Goal: Book appointment/travel/reservation

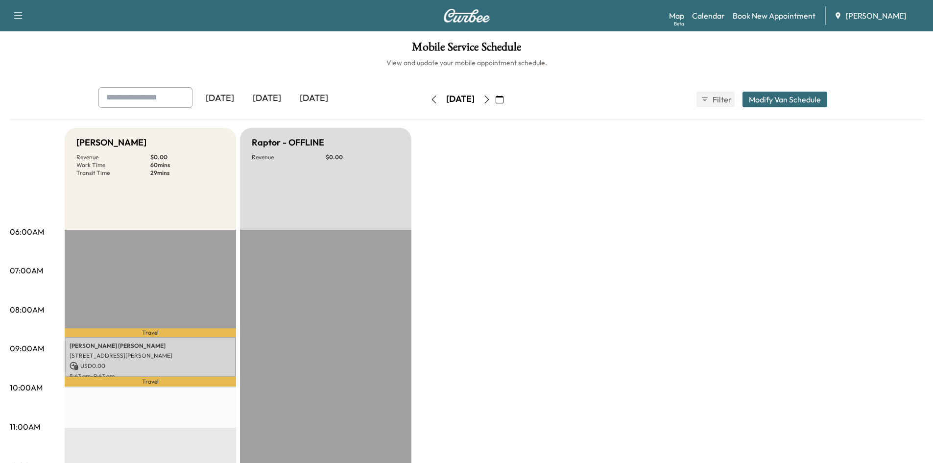
click at [503, 101] on icon "button" at bounding box center [499, 99] width 8 height 8
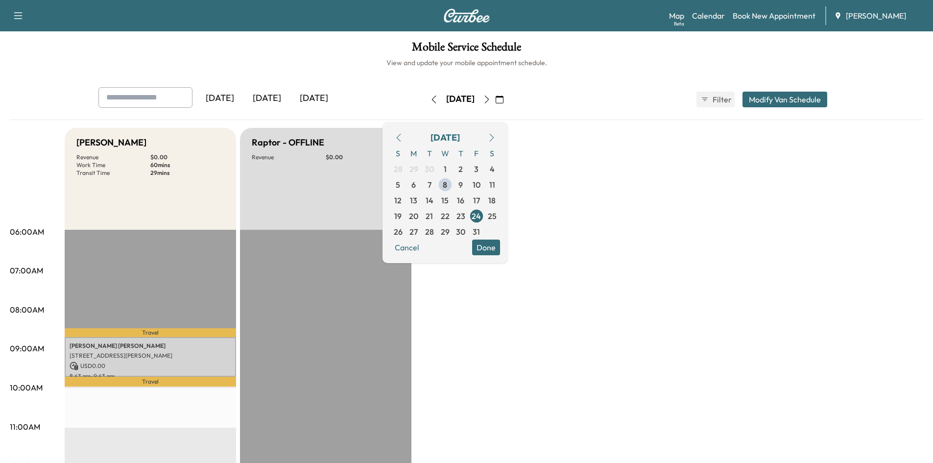
click at [402, 136] on icon "button" at bounding box center [399, 138] width 8 height 8
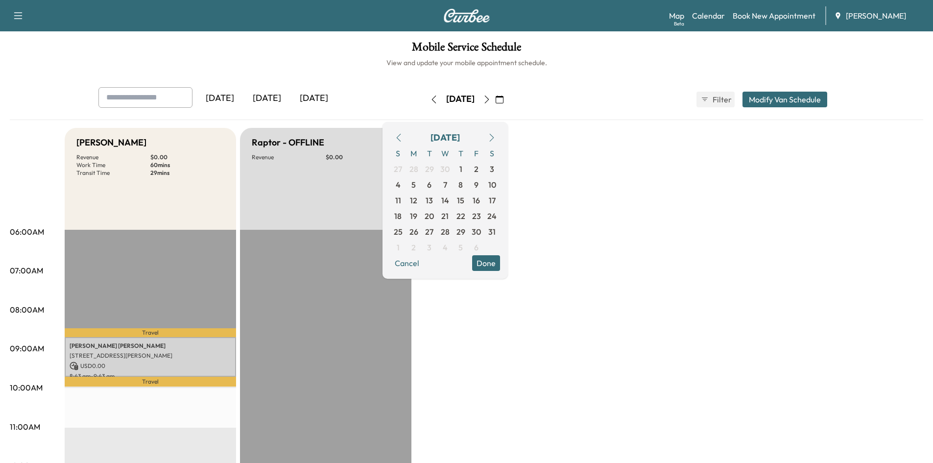
click at [402, 136] on icon "button" at bounding box center [399, 138] width 8 height 8
click at [402, 135] on icon "button" at bounding box center [399, 138] width 8 height 8
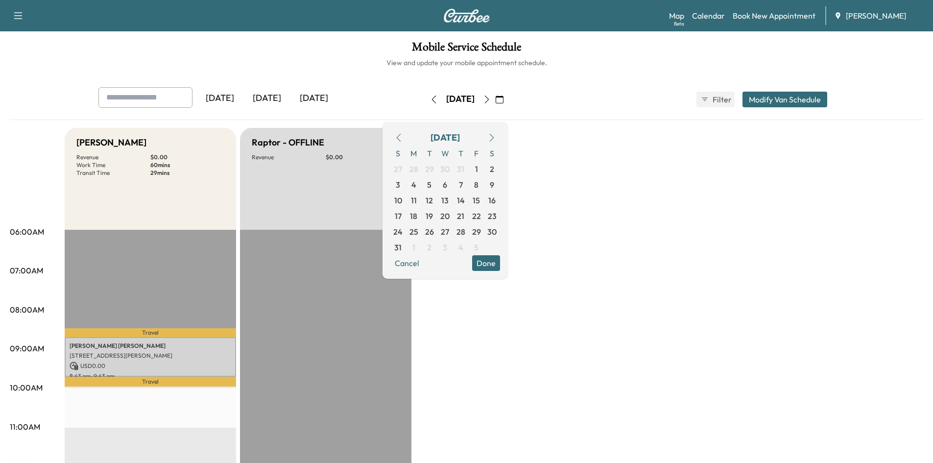
click at [402, 135] on icon "button" at bounding box center [399, 138] width 8 height 8
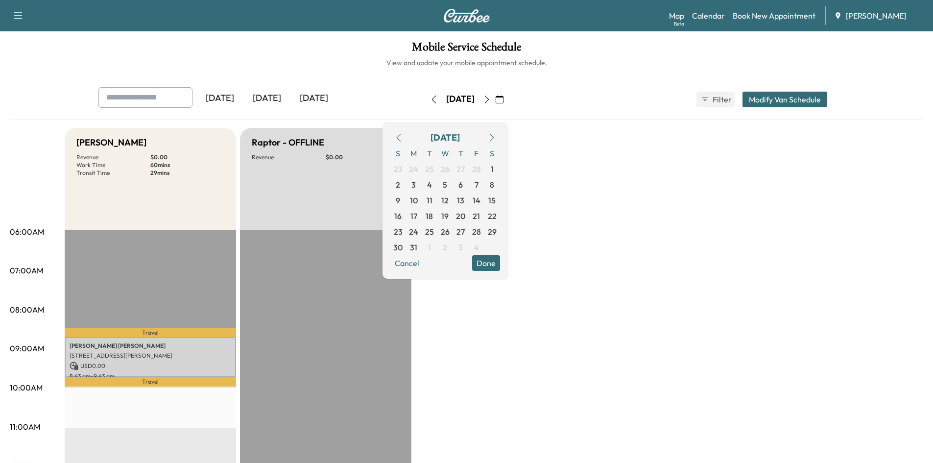
click at [402, 135] on icon "button" at bounding box center [399, 138] width 8 height 8
click at [478, 185] on span "7" at bounding box center [476, 185] width 4 height 12
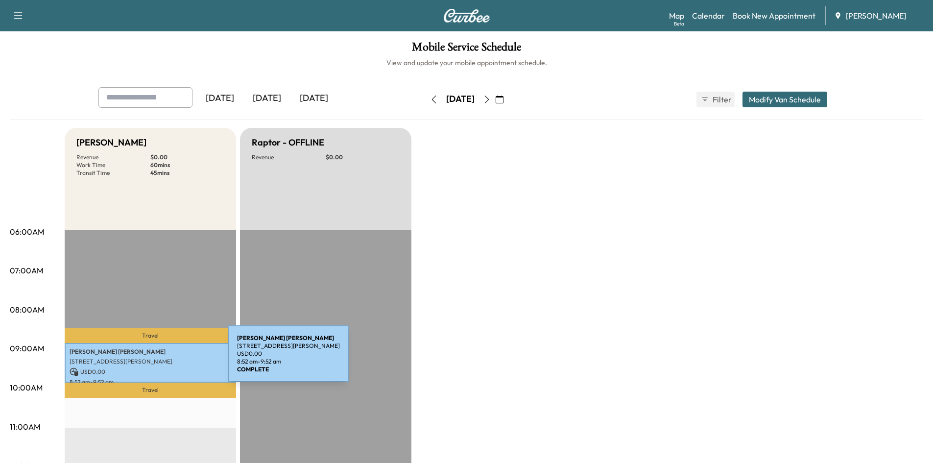
click at [155, 359] on p "[STREET_ADDRESS][PERSON_NAME]" at bounding box center [151, 361] width 162 height 8
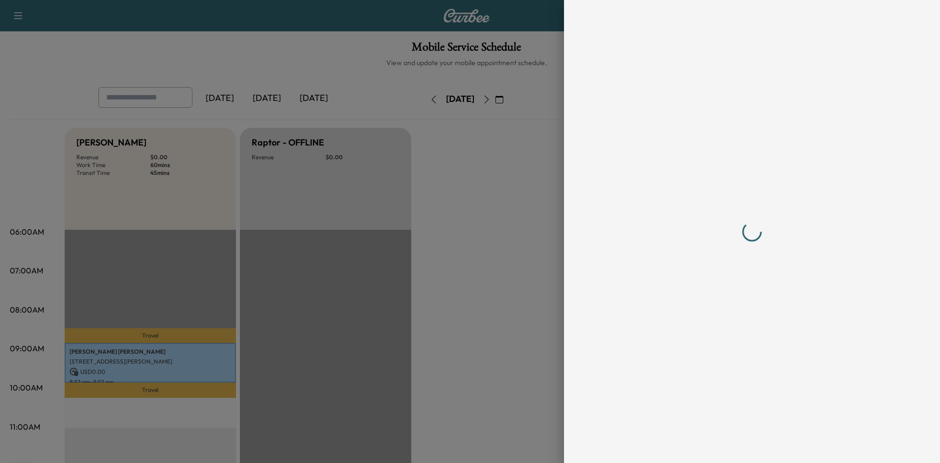
click at [155, 359] on div at bounding box center [470, 231] width 940 height 463
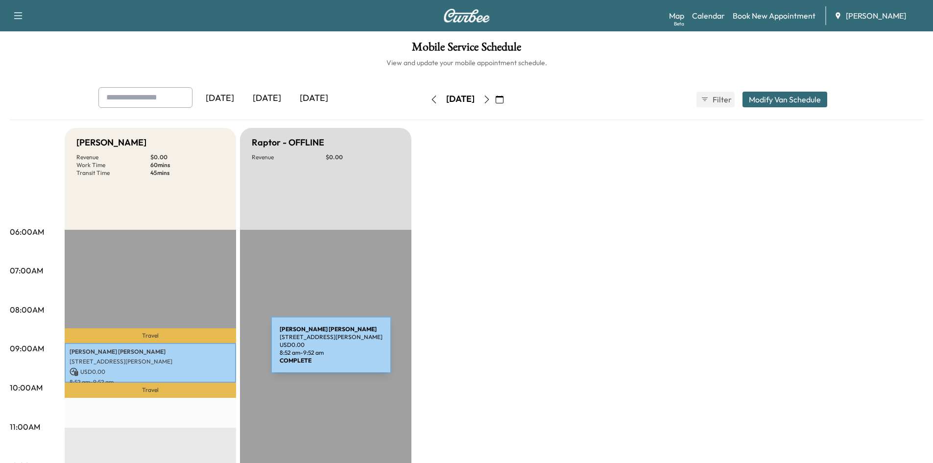
click at [197, 351] on p "[PERSON_NAME]" at bounding box center [151, 352] width 162 height 8
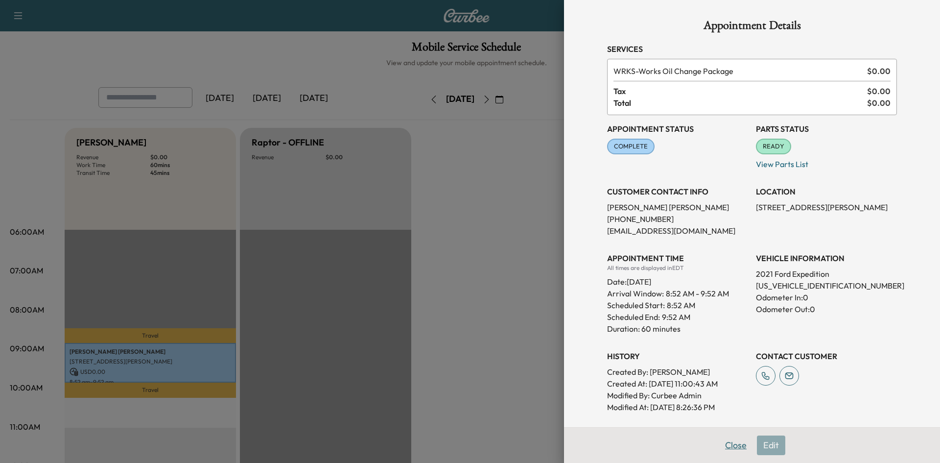
click at [733, 444] on button "Close" at bounding box center [736, 445] width 34 height 20
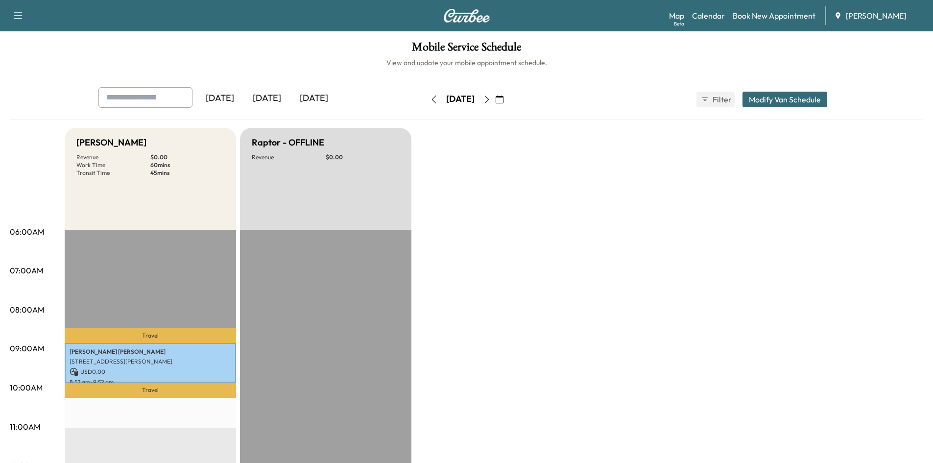
click at [503, 97] on icon "button" at bounding box center [499, 99] width 8 height 8
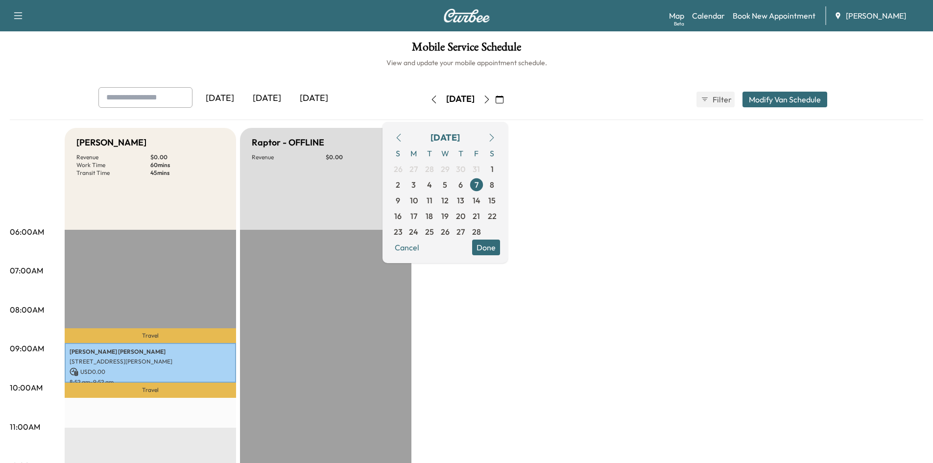
click at [500, 132] on button "button" at bounding box center [491, 138] width 17 height 16
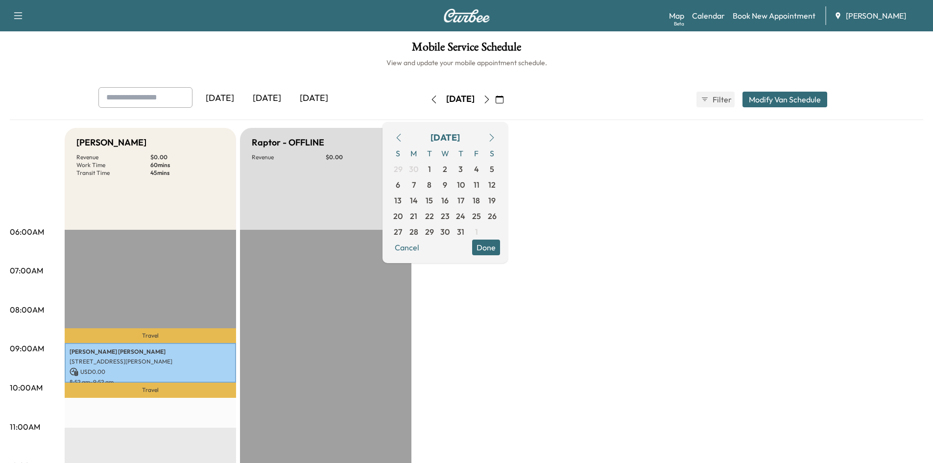
click at [500, 132] on button "button" at bounding box center [491, 138] width 17 height 16
click at [447, 183] on span "8" at bounding box center [445, 185] width 4 height 12
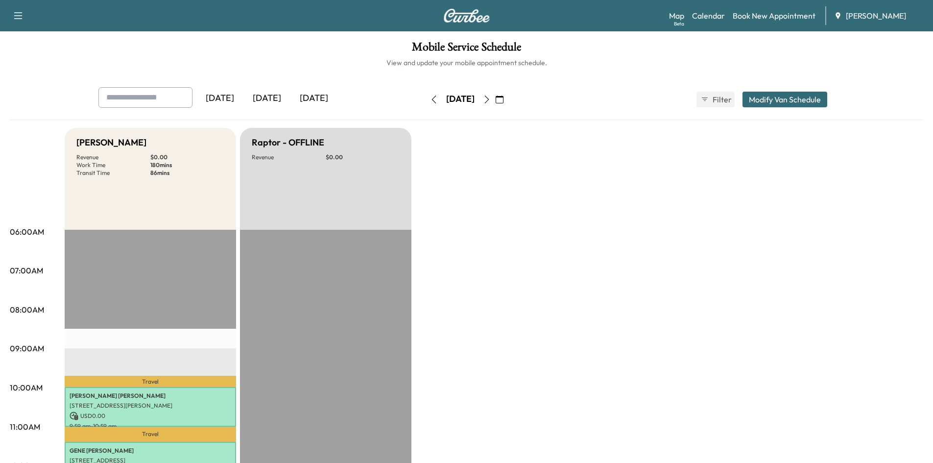
click at [145, 97] on input "text" at bounding box center [145, 97] width 94 height 21
click at [159, 93] on input "text" at bounding box center [145, 97] width 94 height 21
click at [162, 90] on input "**********" at bounding box center [145, 97] width 94 height 21
type input "*"
click at [430, 99] on icon "button" at bounding box center [434, 99] width 8 height 8
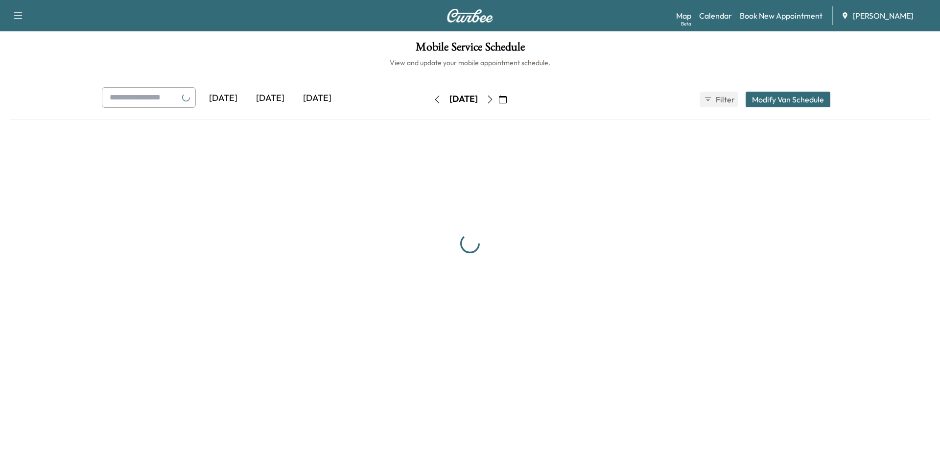
click at [402, 99] on div "[DATE] [DATE] [DATE] [DATE] October 2025 S M T W T F S 28 29 30 1 2 3 4 5 6 7 8…" at bounding box center [470, 99] width 752 height 24
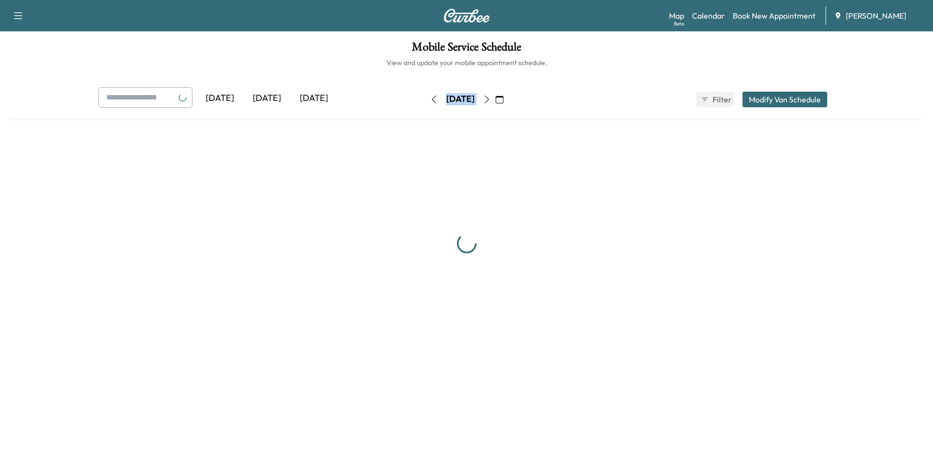
click at [425, 99] on button "button" at bounding box center [433, 100] width 17 height 16
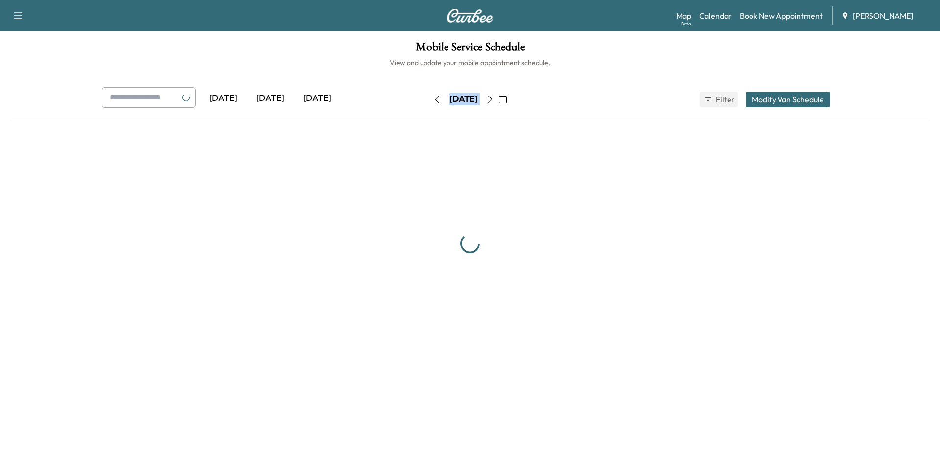
click at [402, 99] on div "[DATE] [DATE] [DATE] [DATE] October 2025 S M T W T F S 28 29 30 1 2 3 4 5 6 7 8…" at bounding box center [470, 99] width 752 height 24
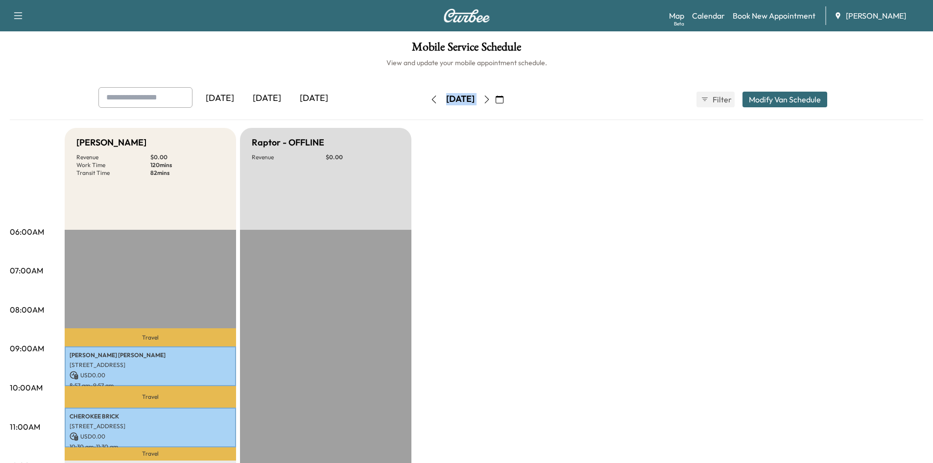
click at [425, 99] on button "button" at bounding box center [433, 100] width 17 height 16
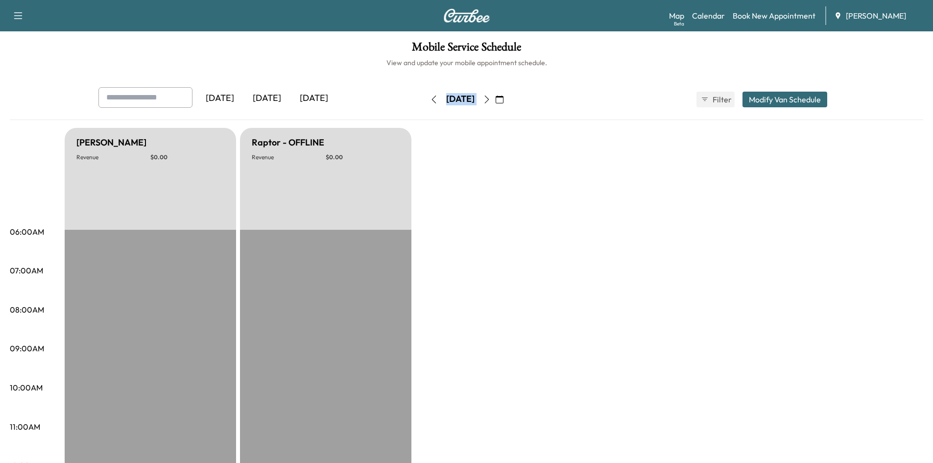
click at [446, 97] on div "[DATE]" at bounding box center [460, 99] width 28 height 12
click at [430, 98] on icon "button" at bounding box center [434, 99] width 8 height 8
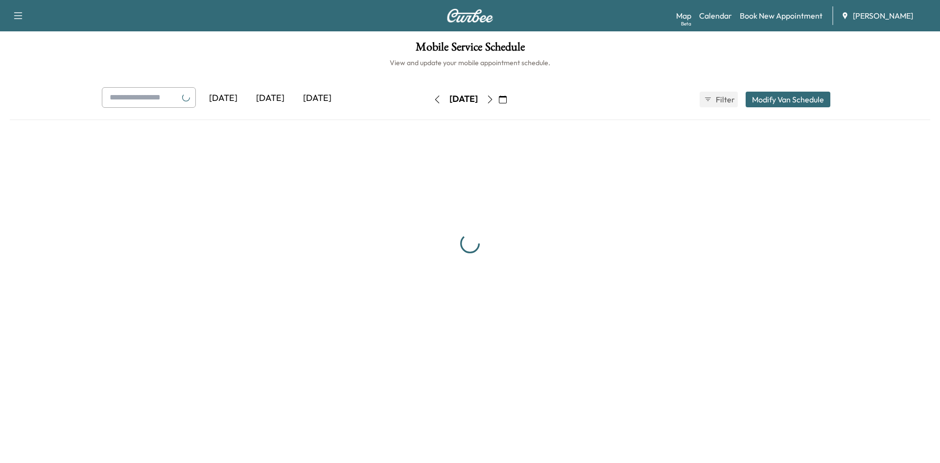
click at [433, 98] on icon "button" at bounding box center [437, 99] width 8 height 8
click at [429, 98] on button "button" at bounding box center [437, 100] width 17 height 16
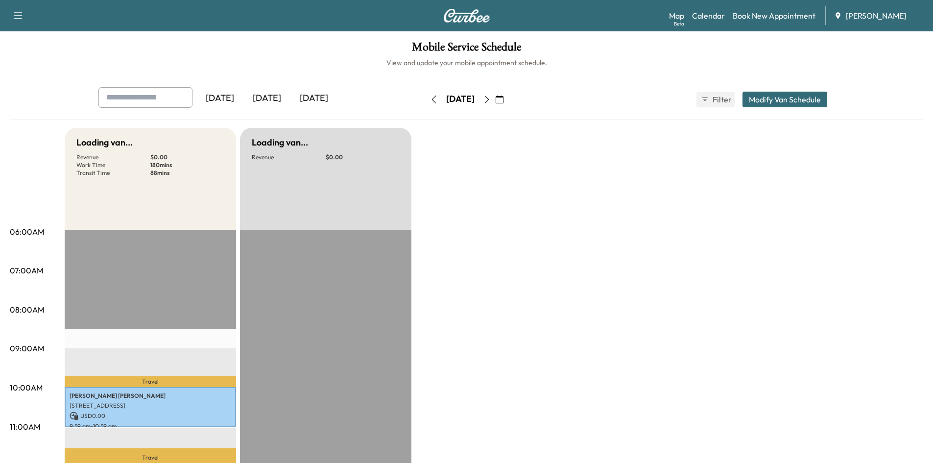
click at [503, 97] on icon "button" at bounding box center [499, 99] width 8 height 8
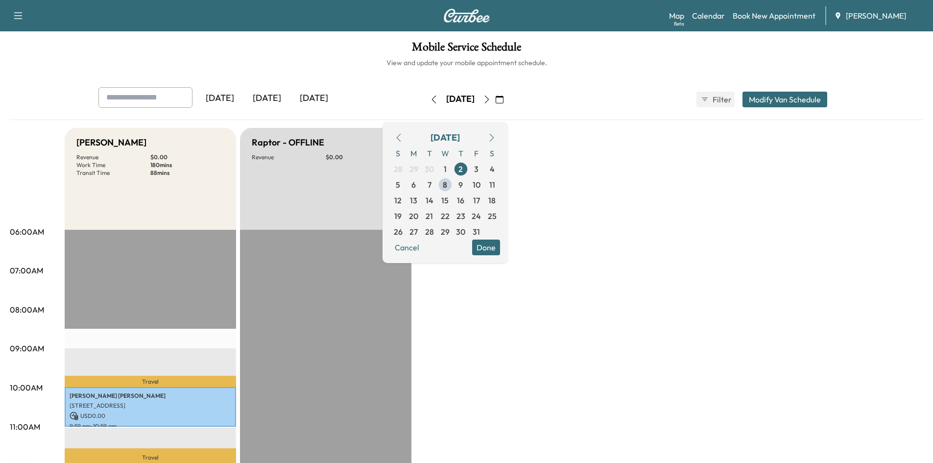
click at [400, 136] on icon "button" at bounding box center [398, 138] width 4 height 8
click at [400, 135] on icon "button" at bounding box center [398, 138] width 4 height 8
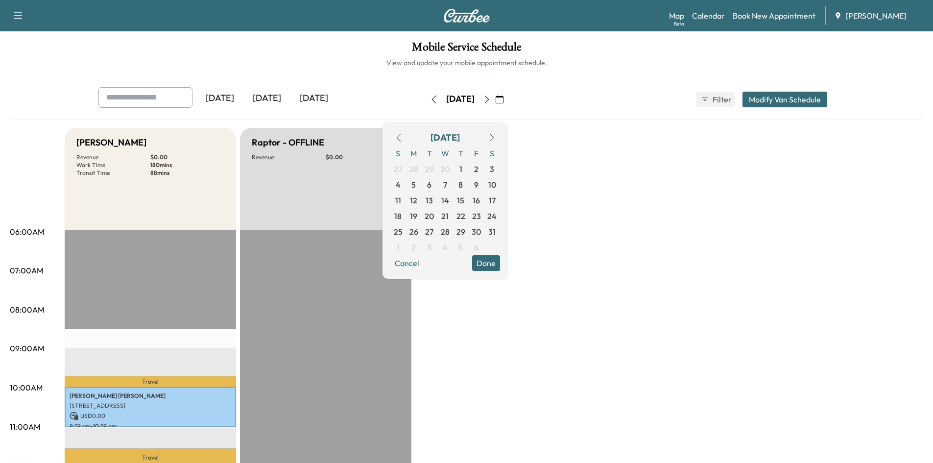
click at [400, 135] on icon "button" at bounding box center [398, 138] width 4 height 8
click at [495, 136] on icon "button" at bounding box center [492, 138] width 8 height 8
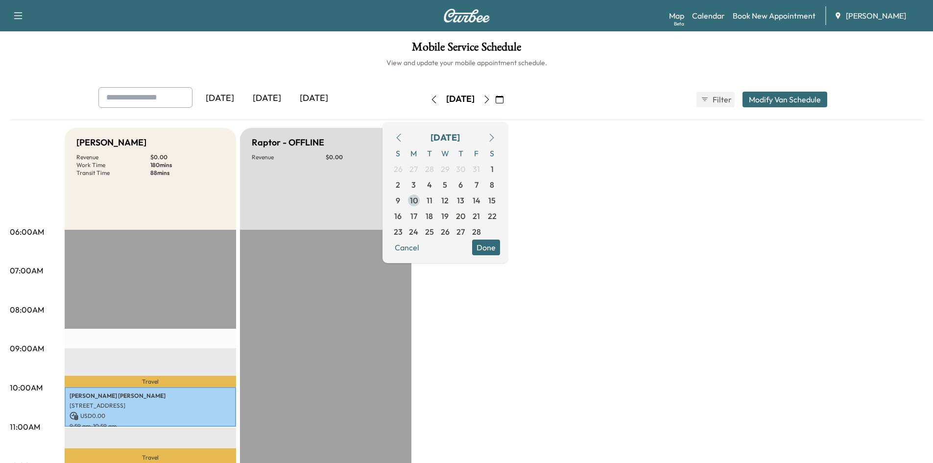
click at [418, 200] on span "10" at bounding box center [414, 200] width 8 height 12
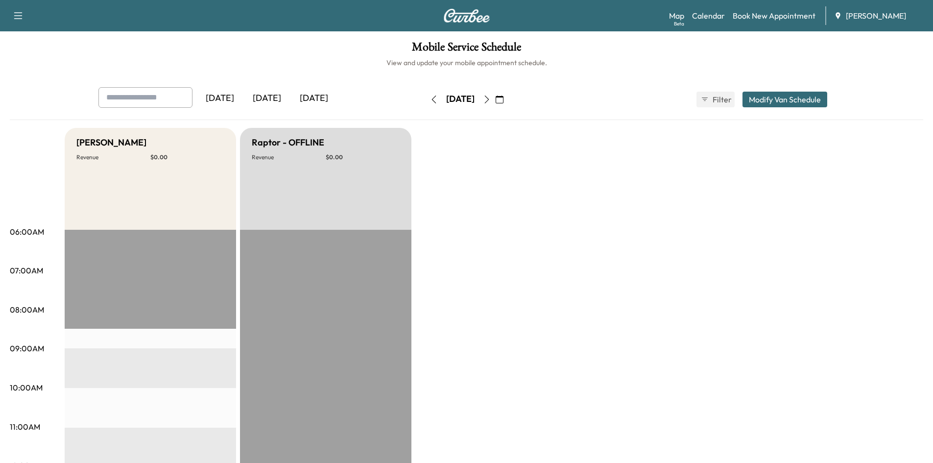
click at [503, 101] on icon "button" at bounding box center [499, 99] width 8 height 8
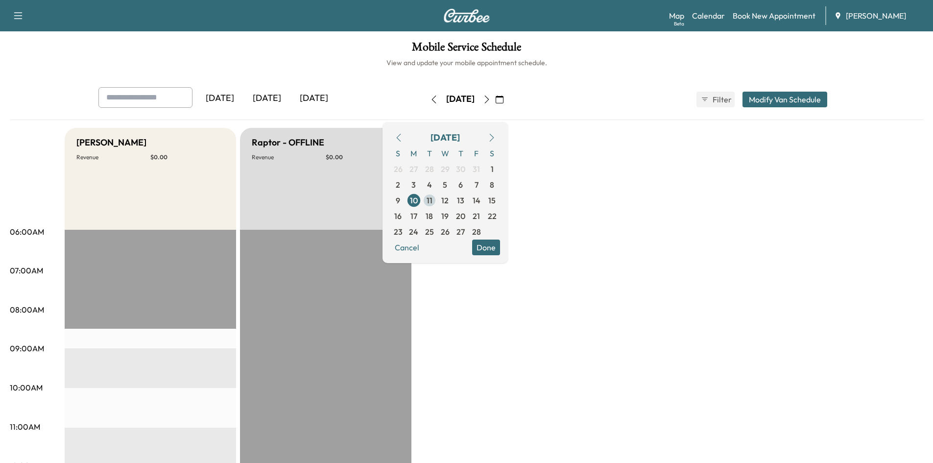
click at [432, 201] on span "11" at bounding box center [429, 200] width 6 height 12
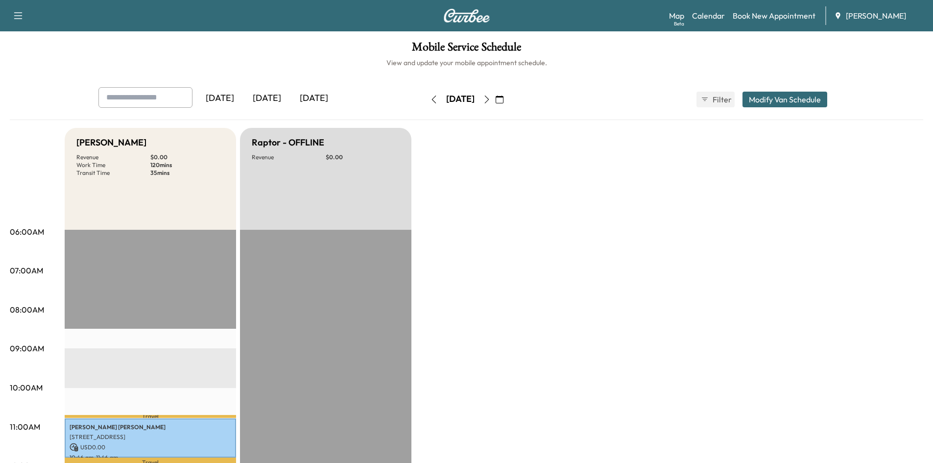
click at [503, 98] on icon "button" at bounding box center [499, 99] width 8 height 8
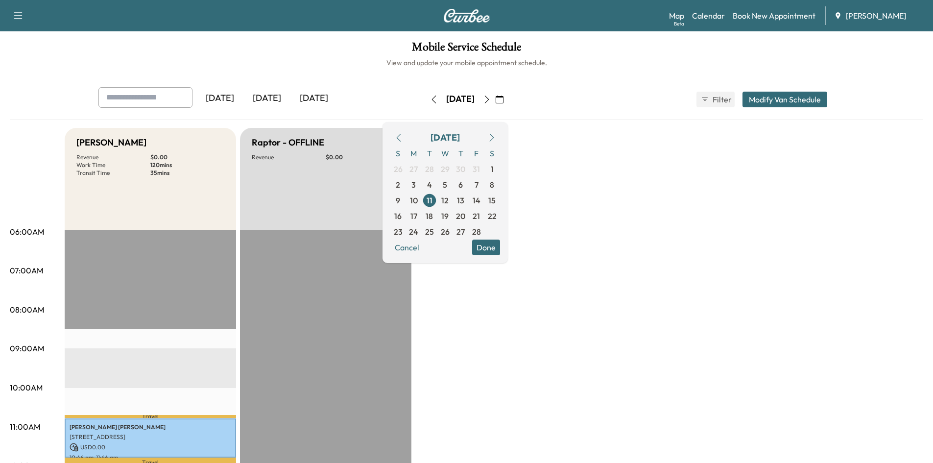
click at [495, 137] on icon "button" at bounding box center [492, 138] width 8 height 8
click at [416, 186] on span "3" at bounding box center [413, 185] width 4 height 12
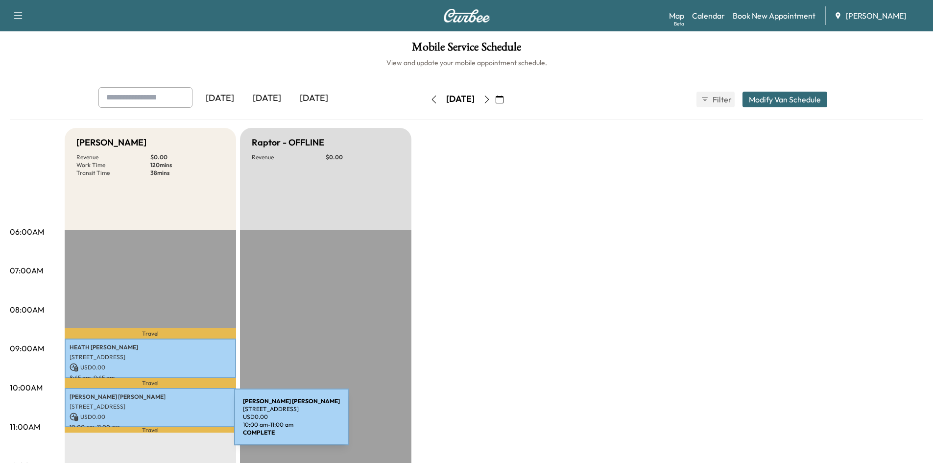
click at [161, 420] on div "[PERSON_NAME] [STREET_ADDRESS] USD 0.00 10:00 am - 11:00 am" at bounding box center [150, 408] width 171 height 40
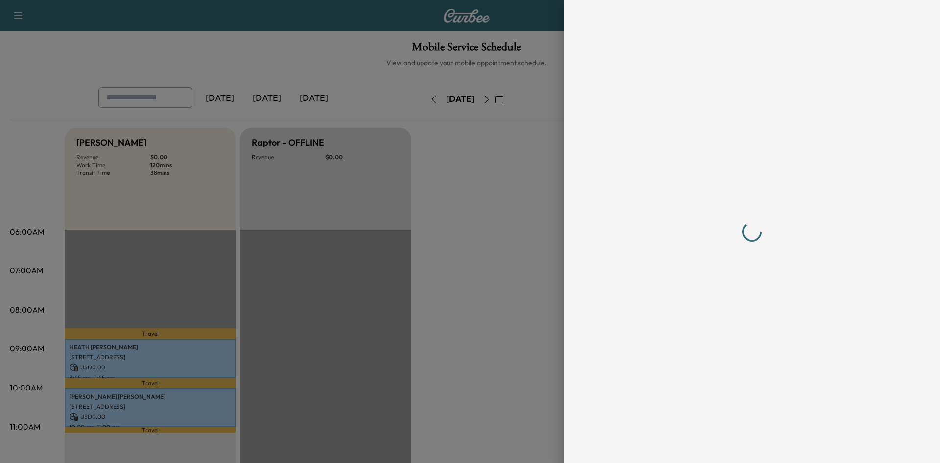
click at [161, 420] on div at bounding box center [470, 231] width 940 height 463
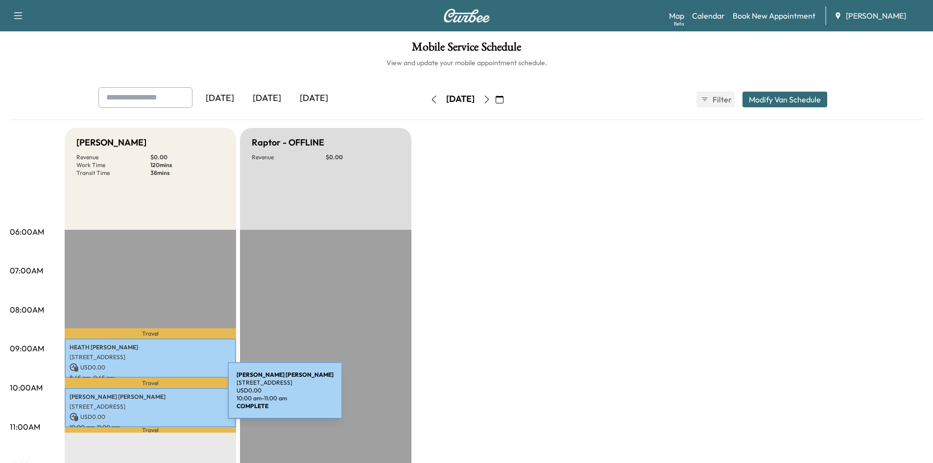
click at [154, 396] on p "[PERSON_NAME]" at bounding box center [151, 397] width 162 height 8
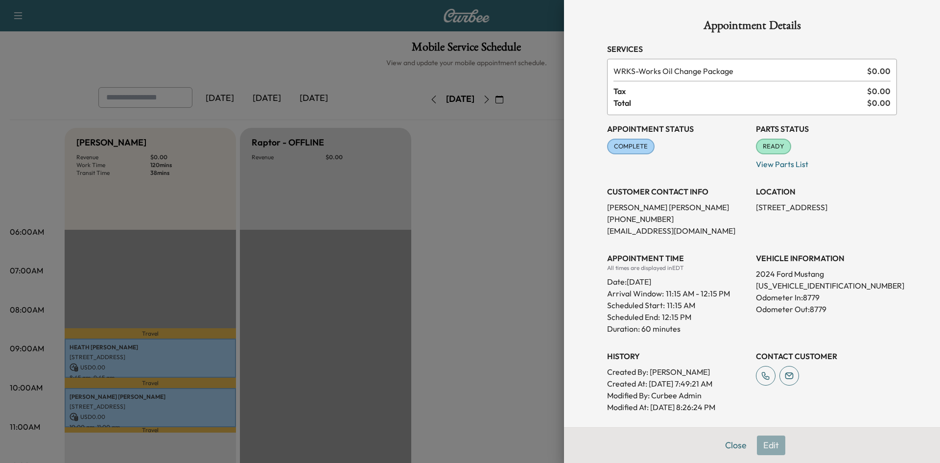
drag, startPoint x: 729, startPoint y: 443, endPoint x: 728, endPoint y: 408, distance: 34.8
click at [729, 443] on button "Close" at bounding box center [736, 445] width 34 height 20
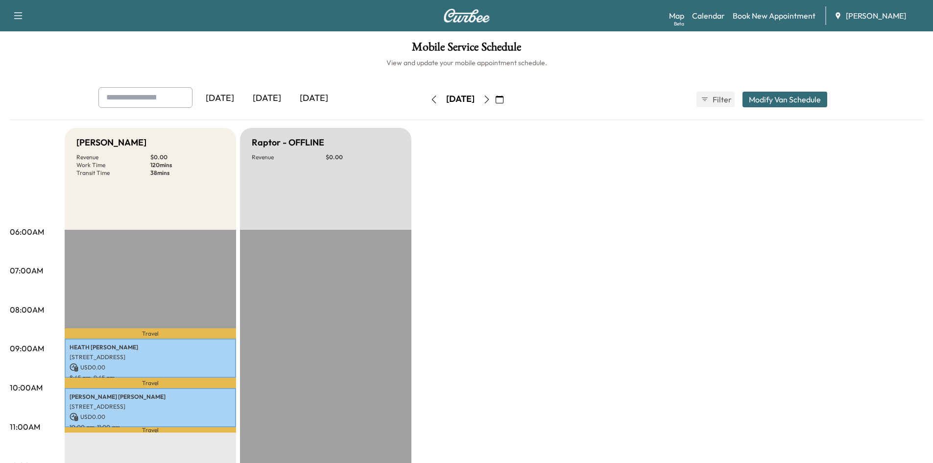
click at [491, 98] on icon "button" at bounding box center [487, 99] width 8 height 8
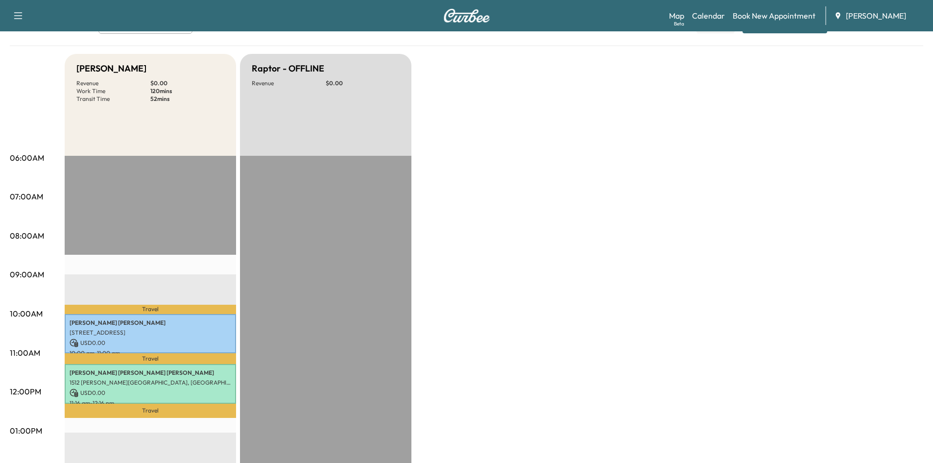
scroll to position [90, 0]
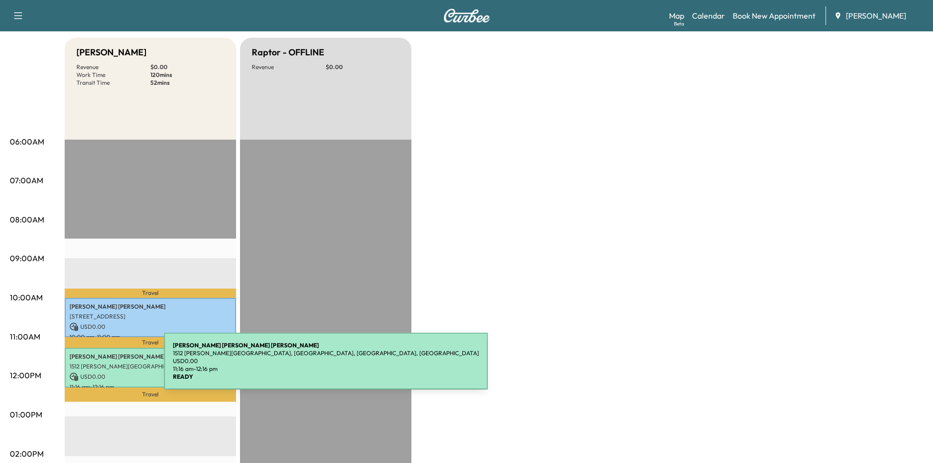
click at [91, 367] on p "1512 [PERSON_NAME][GEOGRAPHIC_DATA], [GEOGRAPHIC_DATA], [GEOGRAPHIC_DATA], [GEO…" at bounding box center [151, 366] width 162 height 8
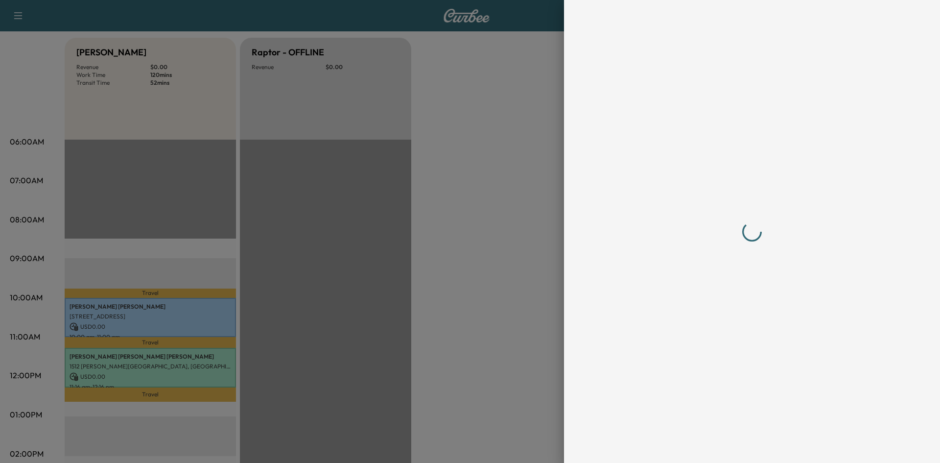
click at [91, 367] on div at bounding box center [470, 231] width 940 height 463
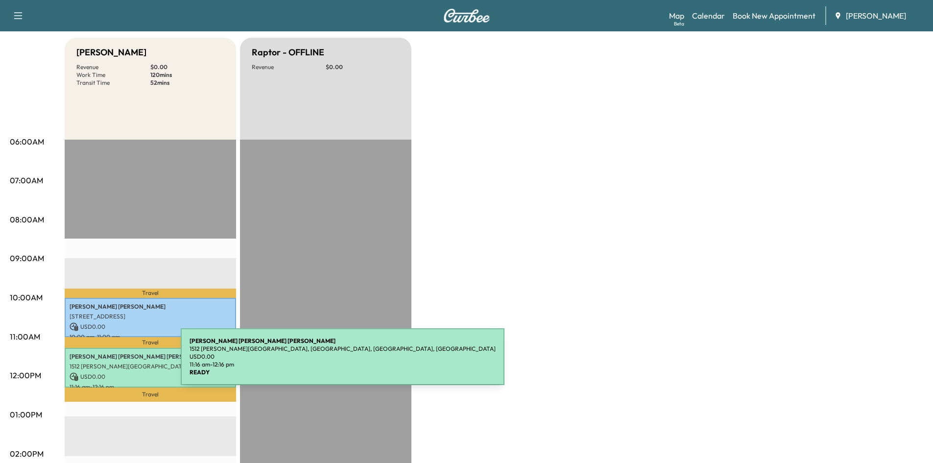
click at [107, 362] on p "1512 [PERSON_NAME][GEOGRAPHIC_DATA], [GEOGRAPHIC_DATA], [GEOGRAPHIC_DATA], [GEO…" at bounding box center [151, 366] width 162 height 8
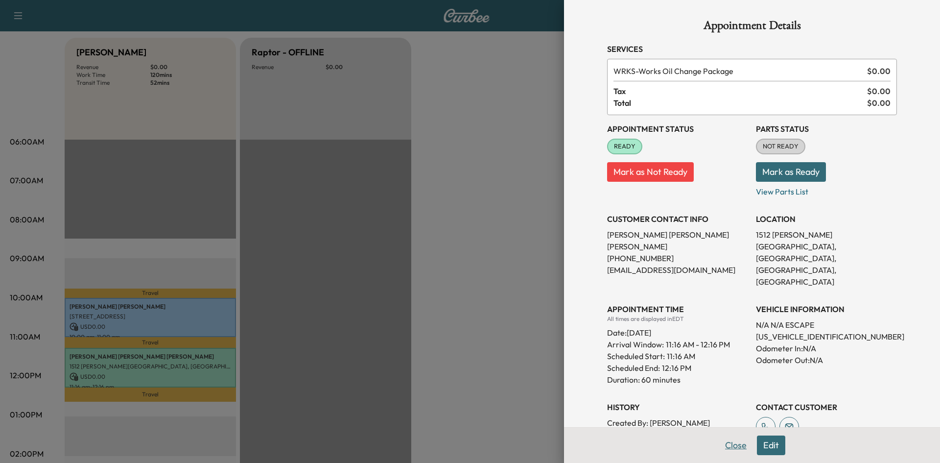
click at [729, 448] on button "Close" at bounding box center [736, 445] width 34 height 20
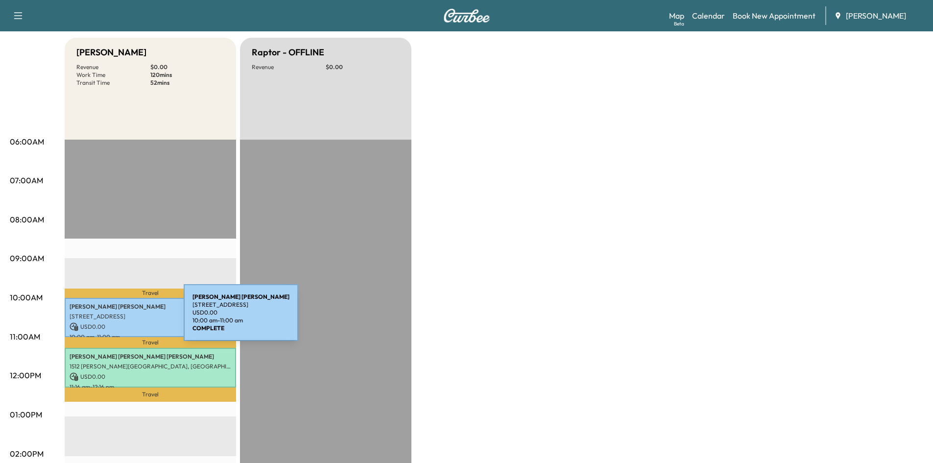
click at [111, 316] on p "[STREET_ADDRESS]" at bounding box center [151, 316] width 162 height 8
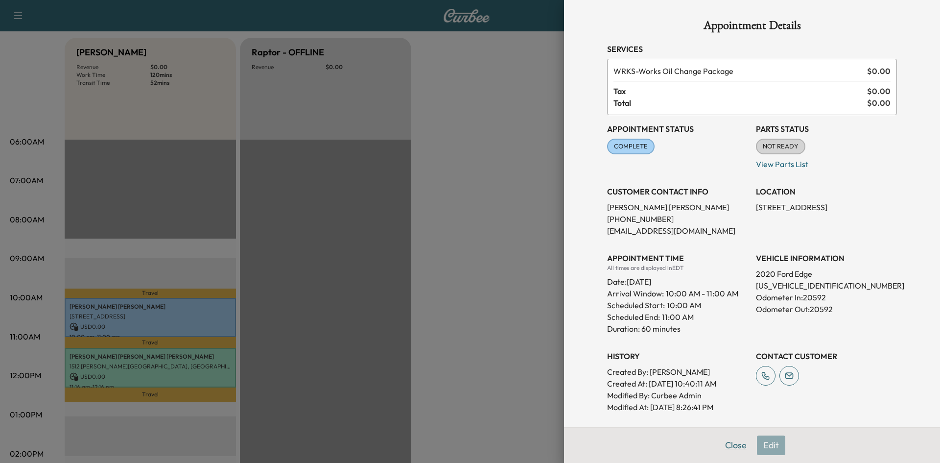
click at [726, 446] on button "Close" at bounding box center [736, 445] width 34 height 20
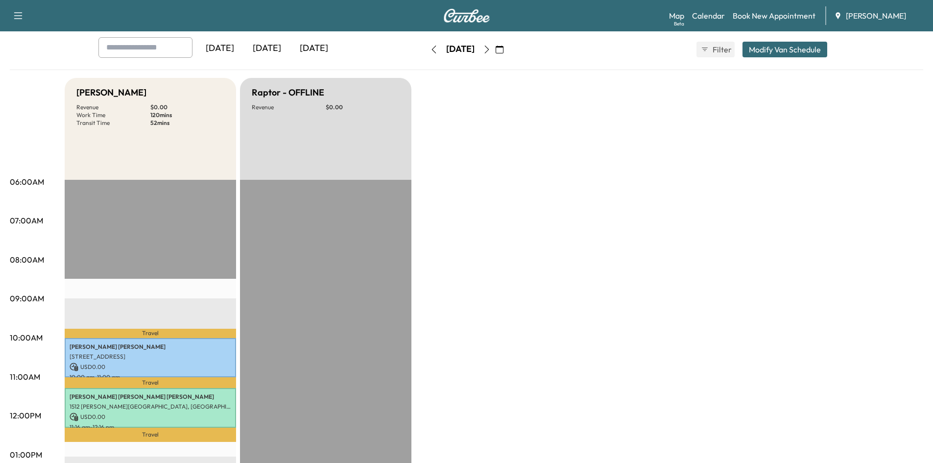
scroll to position [0, 0]
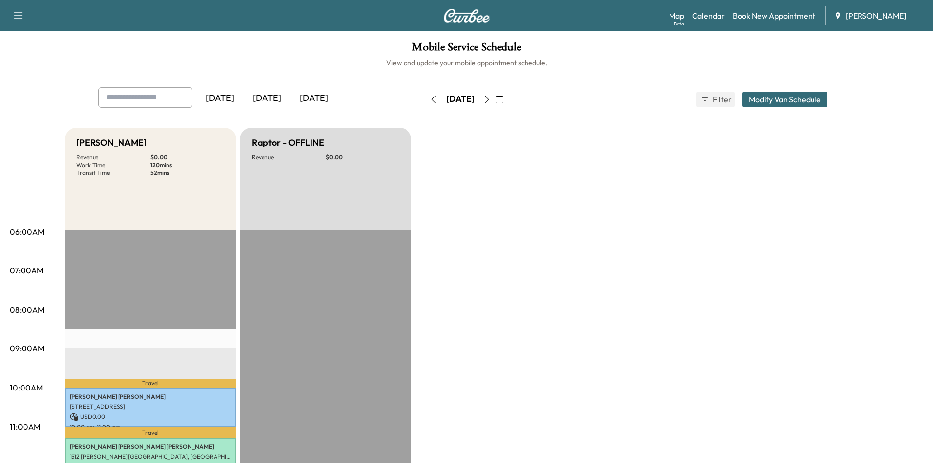
click at [491, 97] on icon "button" at bounding box center [487, 99] width 8 height 8
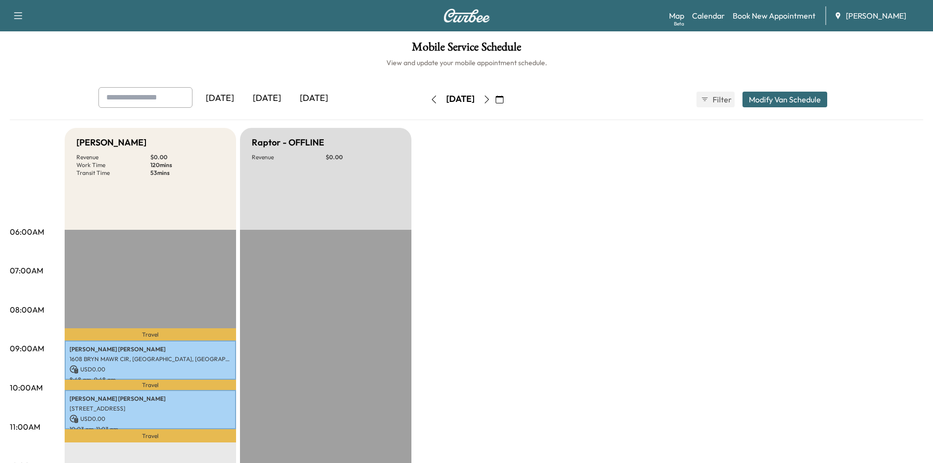
click at [491, 99] on icon "button" at bounding box center [487, 99] width 8 height 8
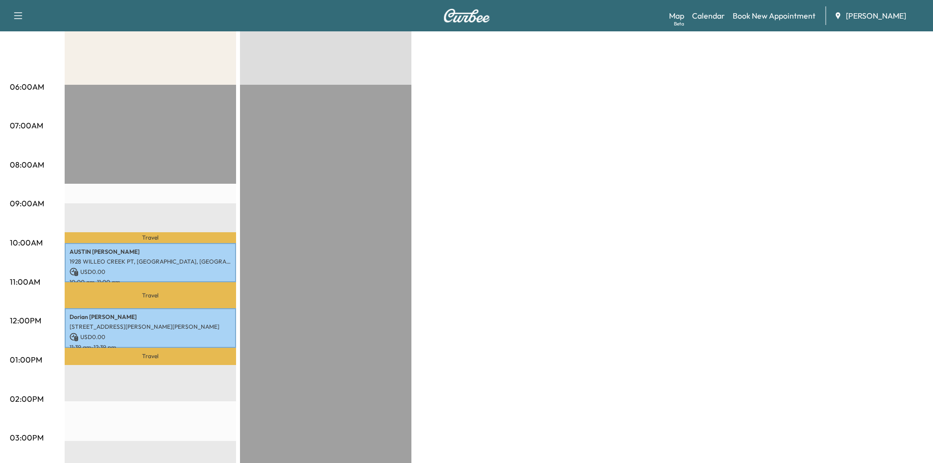
scroll to position [154, 0]
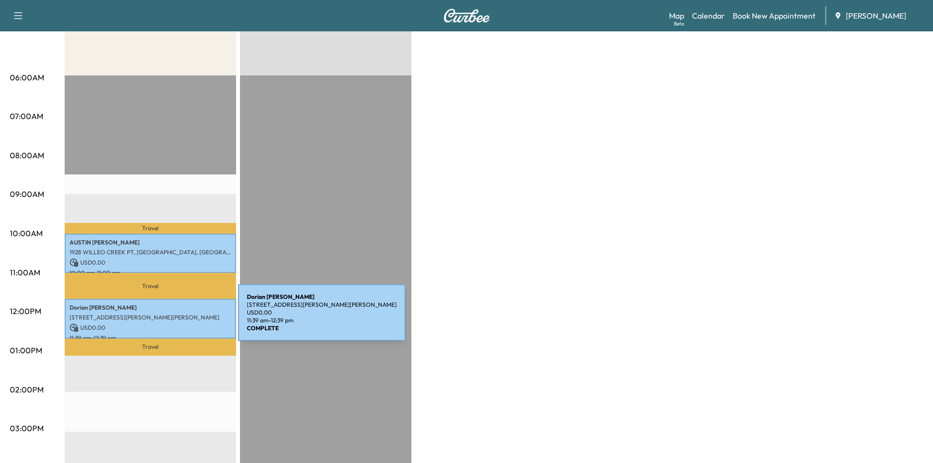
click at [165, 318] on p "[STREET_ADDRESS][PERSON_NAME][PERSON_NAME]" at bounding box center [151, 317] width 162 height 8
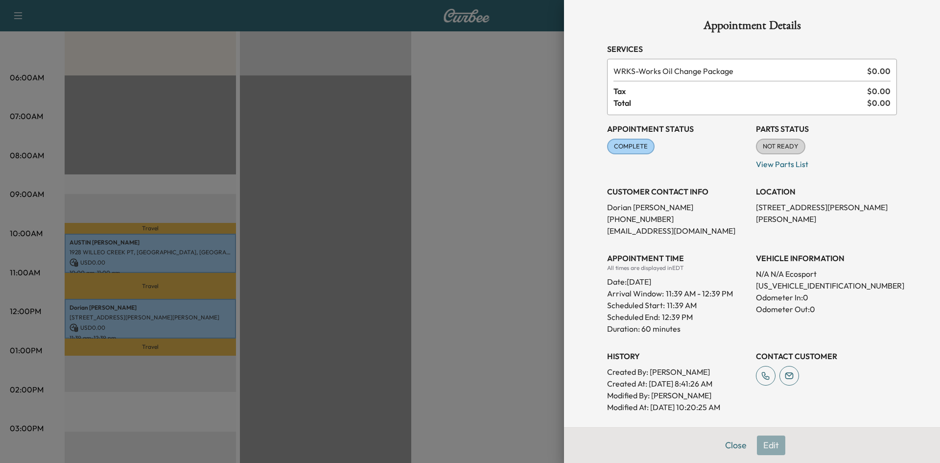
click at [170, 243] on div at bounding box center [470, 231] width 940 height 463
